Goal: Task Accomplishment & Management: Manage account settings

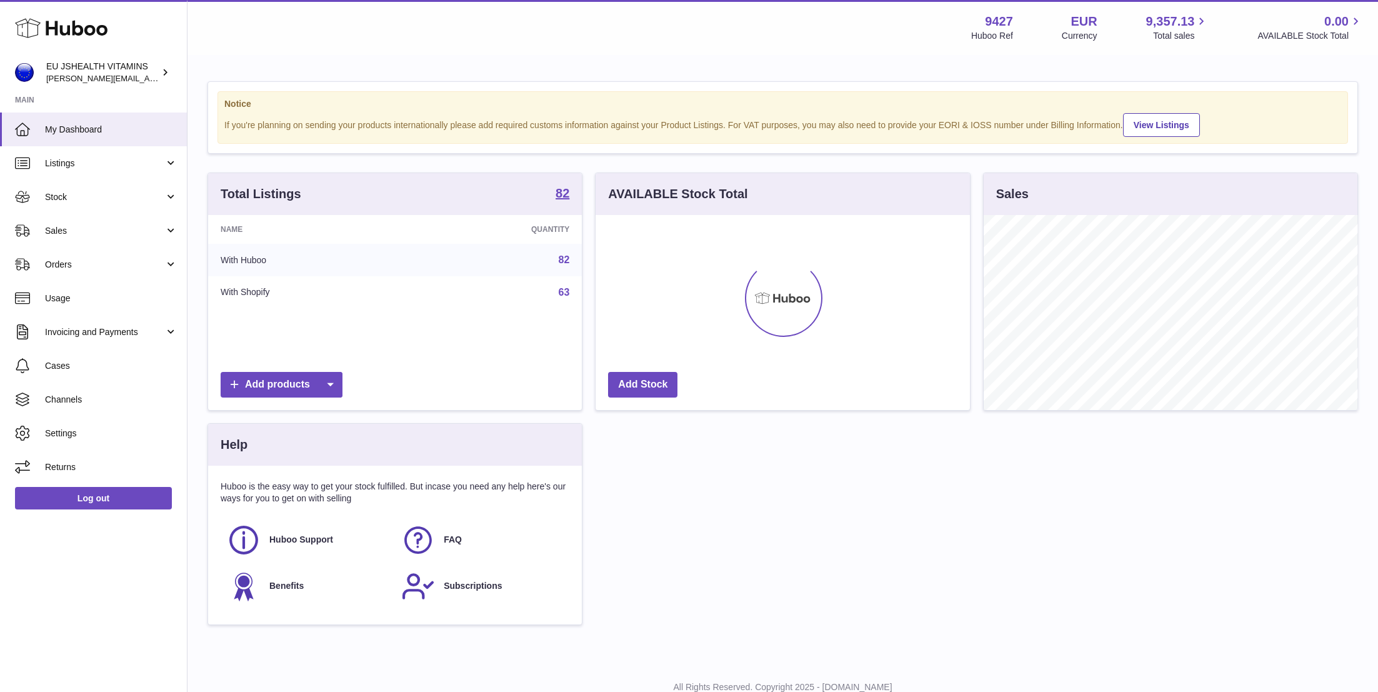
scroll to position [195, 374]
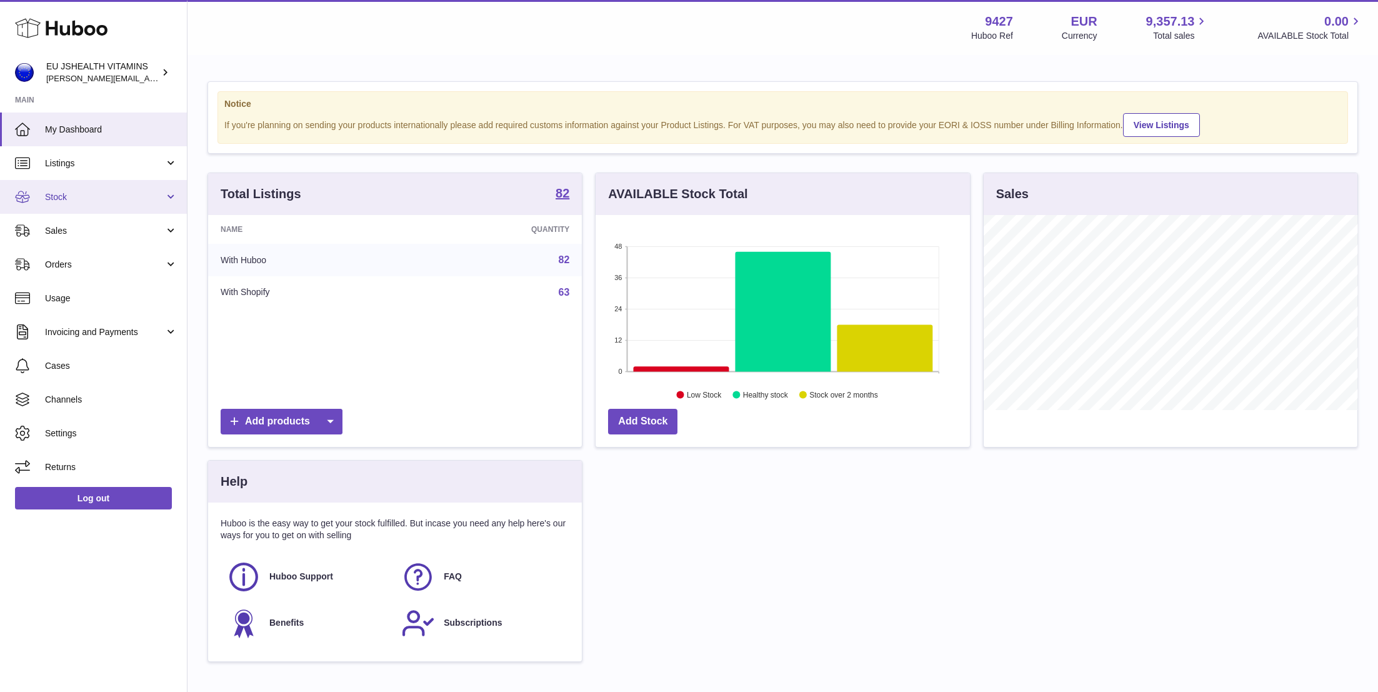
click at [93, 199] on span "Stock" at bounding box center [104, 197] width 119 height 12
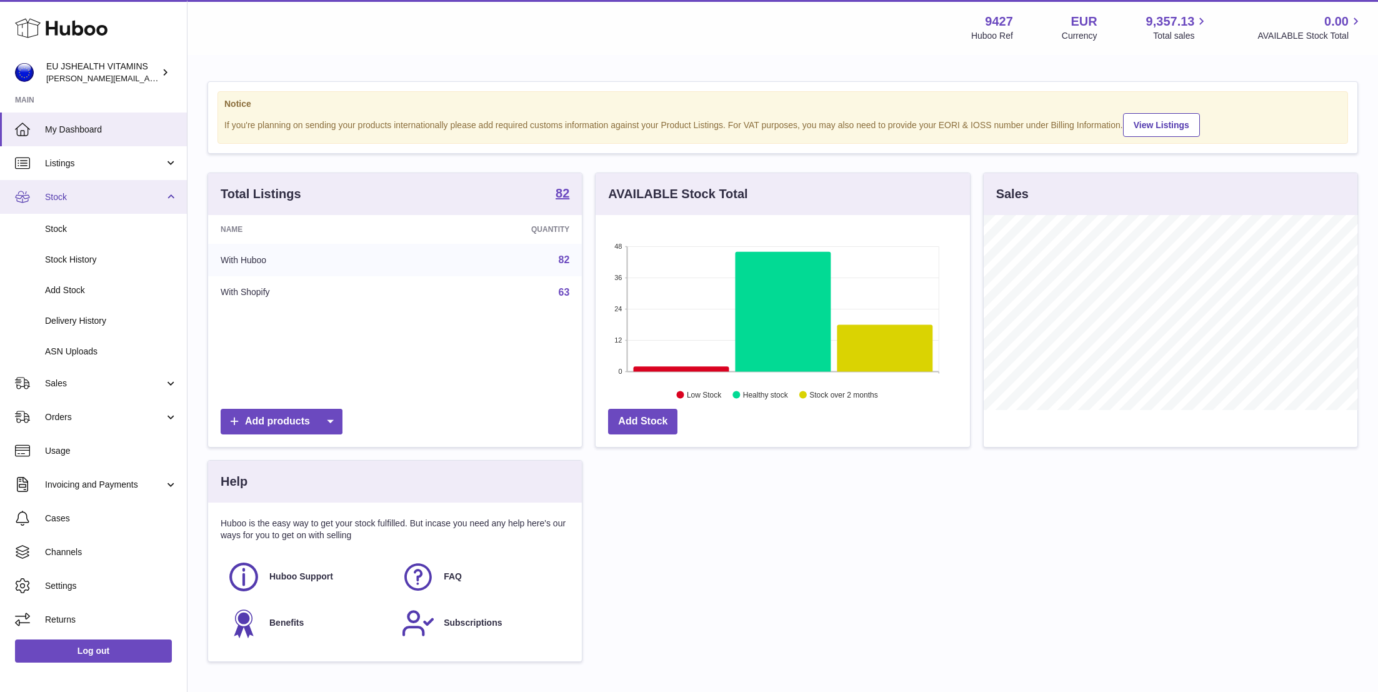
click at [93, 201] on span "Stock" at bounding box center [104, 197] width 119 height 12
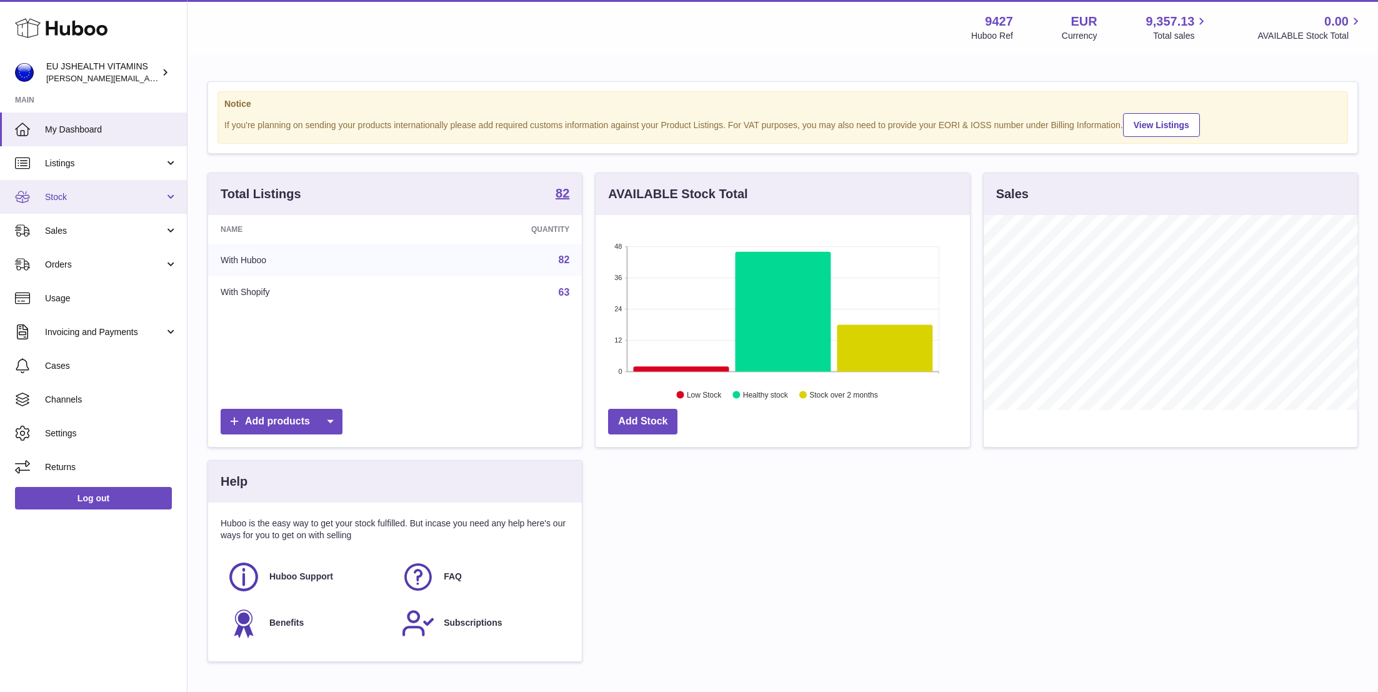
click at [93, 201] on span "Stock" at bounding box center [104, 197] width 119 height 12
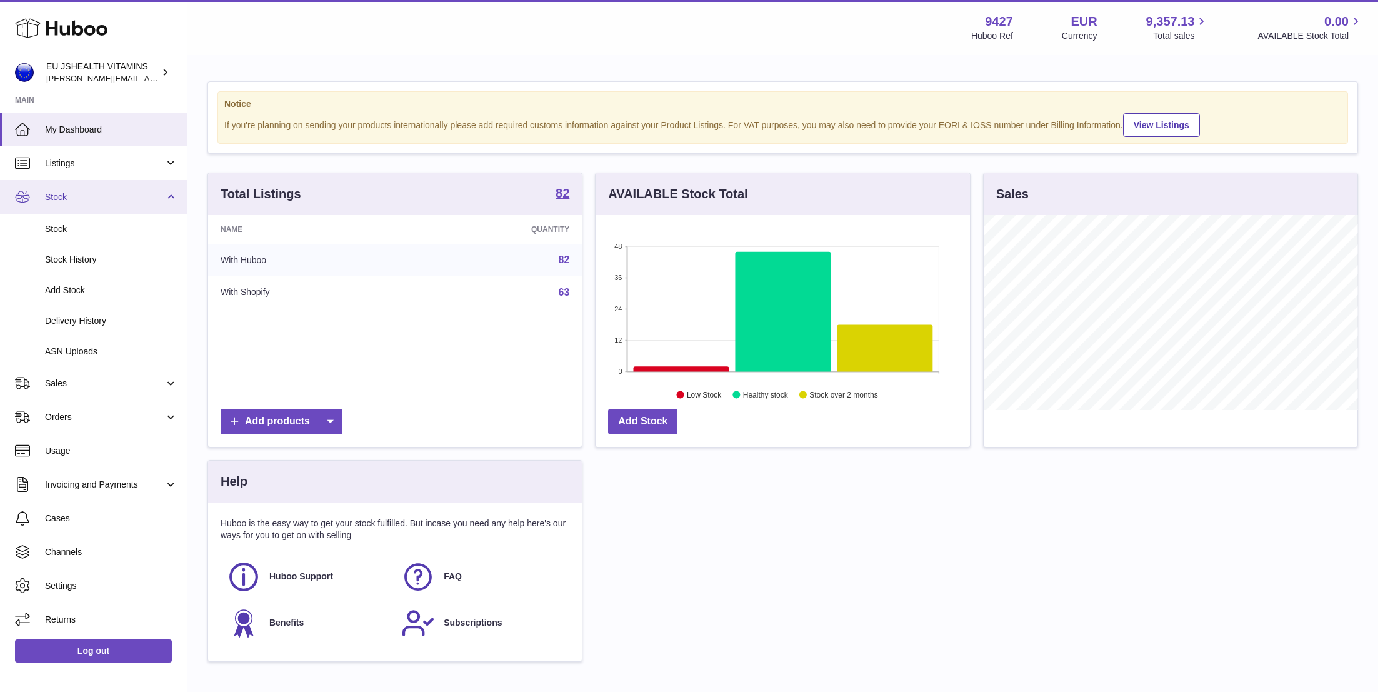
click at [97, 209] on link "Stock" at bounding box center [93, 197] width 187 height 34
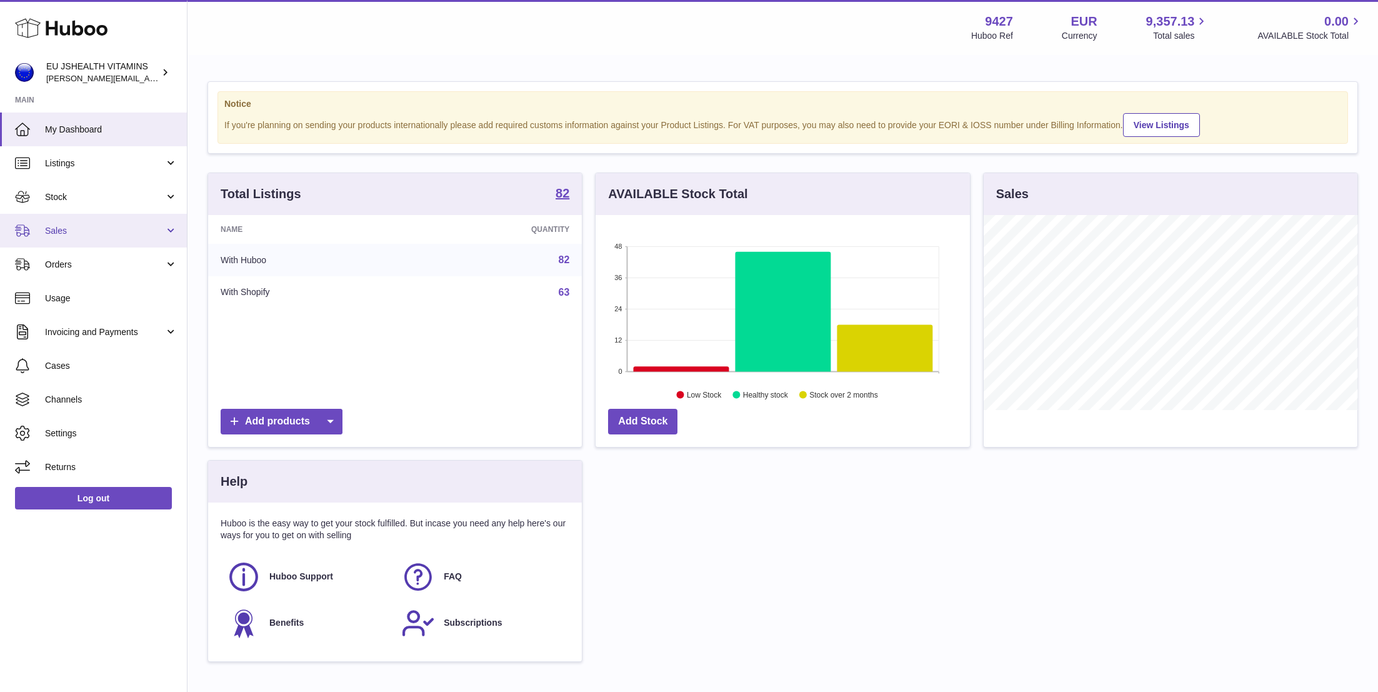
click at [96, 239] on link "Sales" at bounding box center [93, 231] width 187 height 34
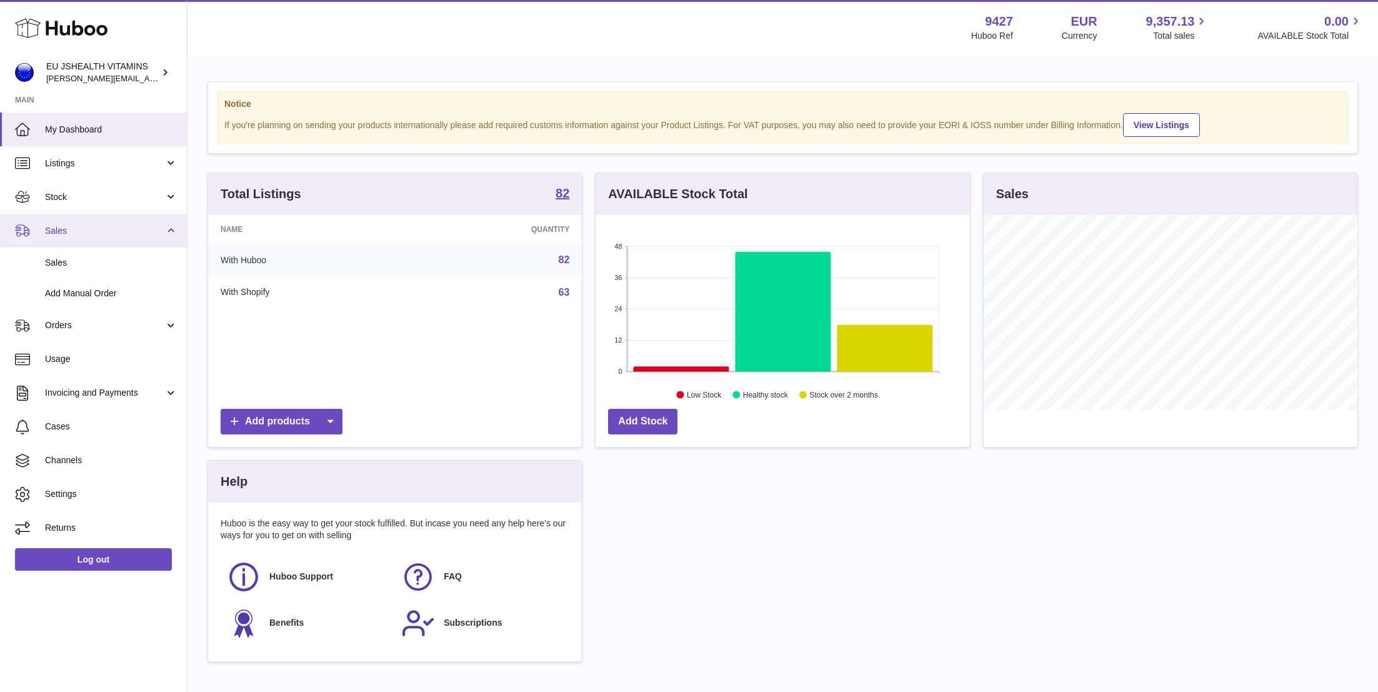
click at [96, 239] on link "Sales" at bounding box center [93, 231] width 187 height 34
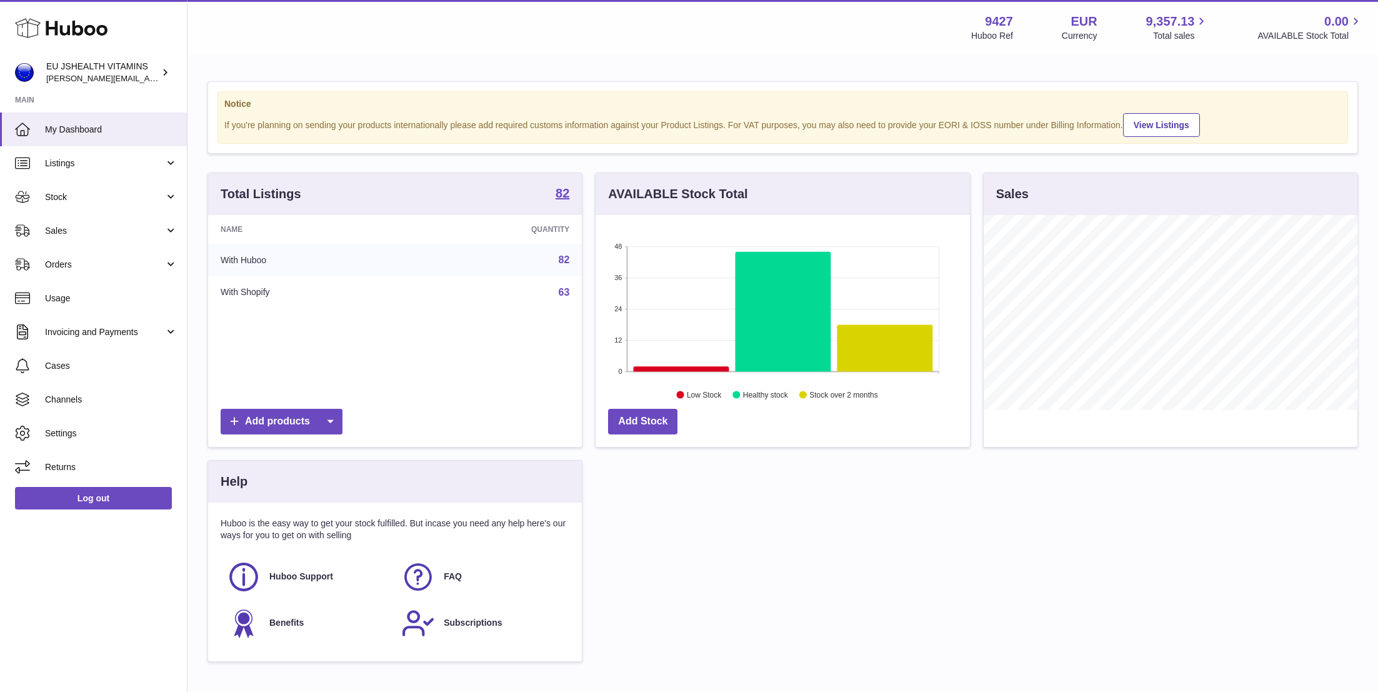
click at [96, 519] on div "Log out" at bounding box center [93, 506] width 187 height 44
click at [101, 503] on link "Log out" at bounding box center [93, 498] width 157 height 22
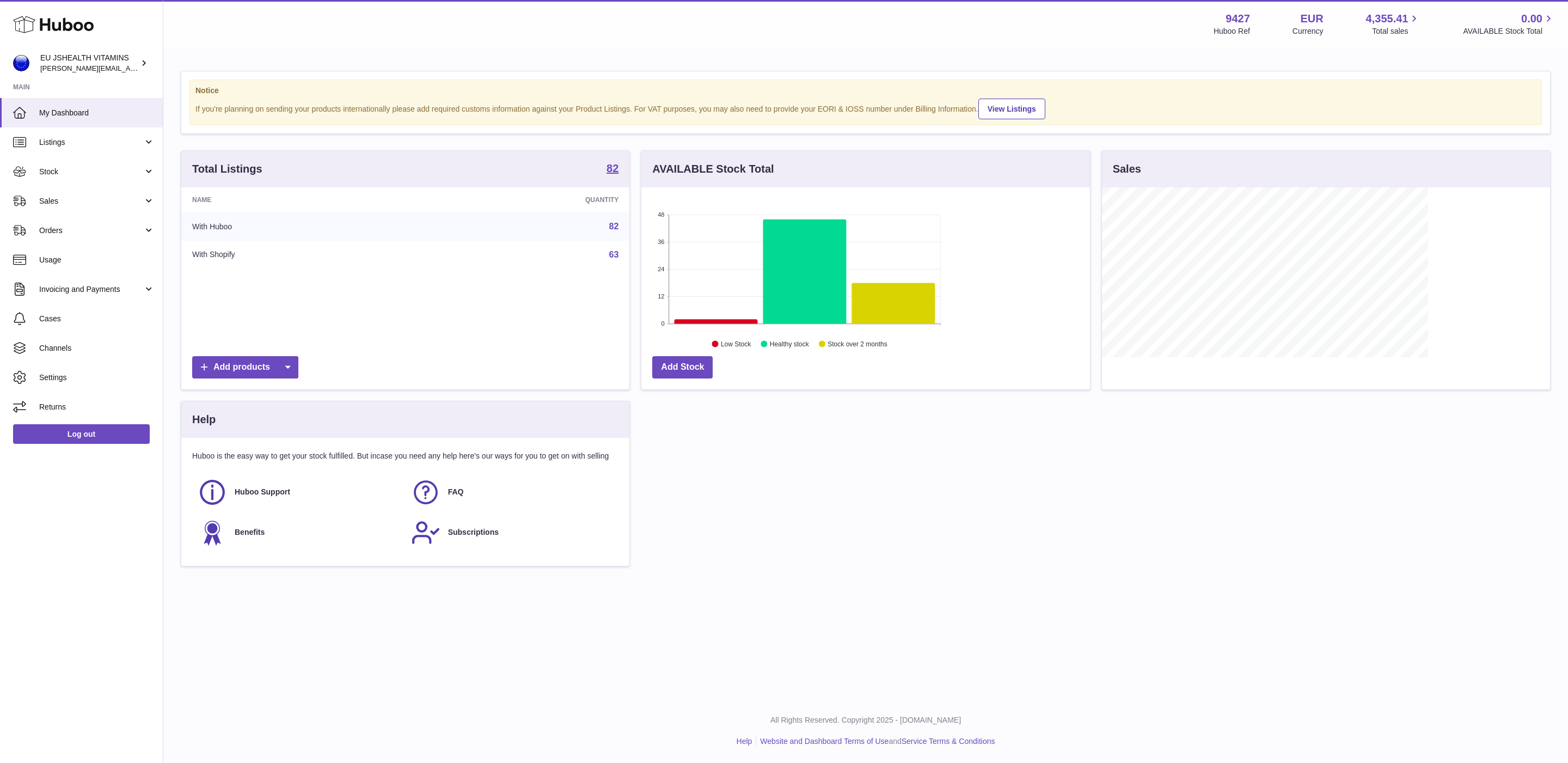
scroll to position [170, 448]
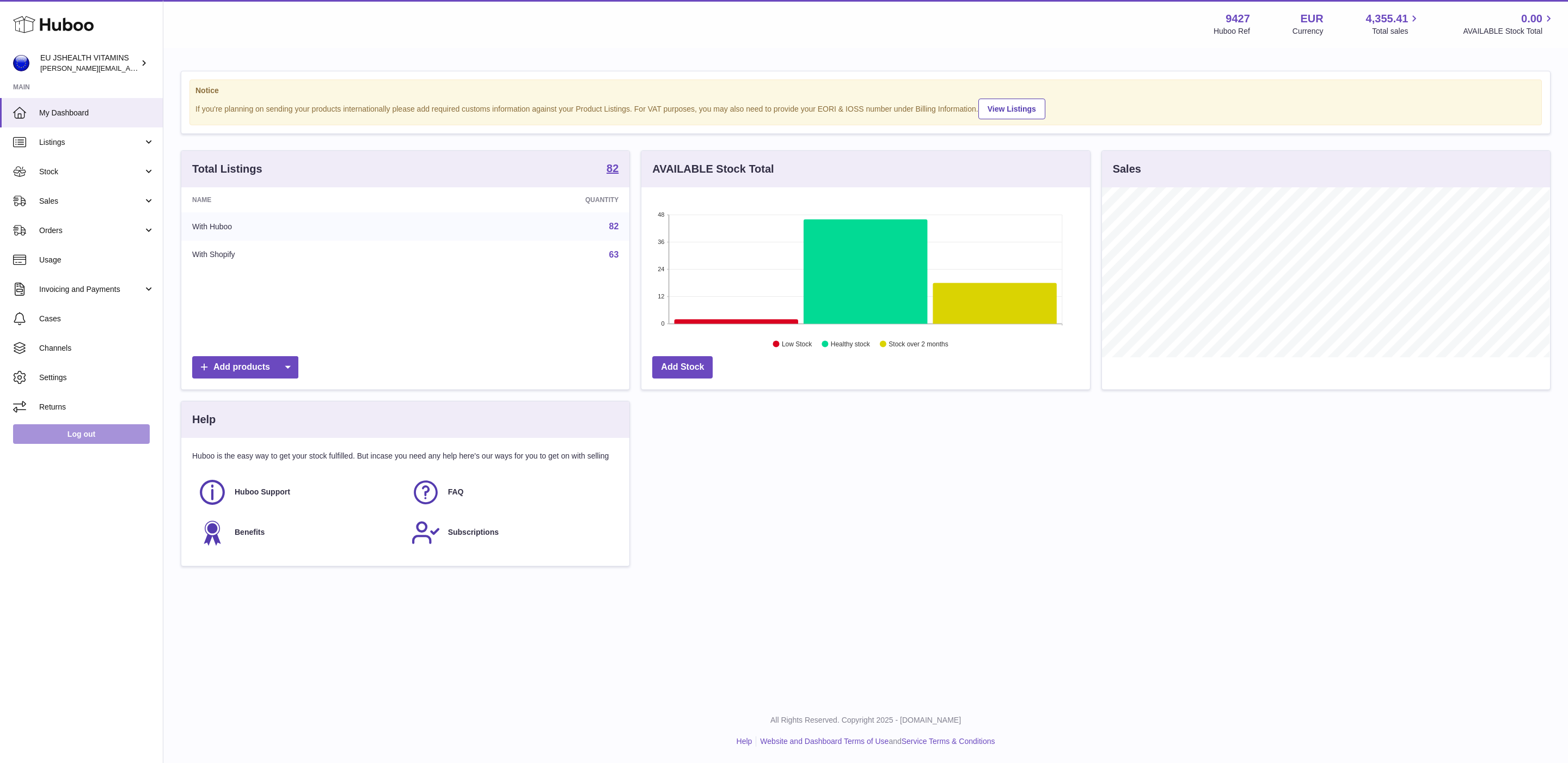
click at [91, 434] on link "Log out" at bounding box center [81, 434] width 137 height 19
